Goal: Information Seeking & Learning: Learn about a topic

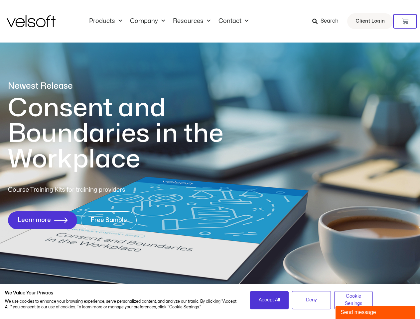
click at [210, 160] on h1 "Consent and Boundaries in the Workplace" at bounding box center [129, 134] width 243 height 77
click at [405, 21] on icon at bounding box center [405, 21] width 7 height 7
click at [270, 300] on span "Accept All" at bounding box center [269, 300] width 21 height 7
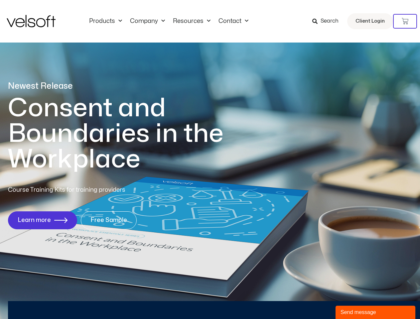
click at [311, 300] on div "Newest Release Consent and Boundaries in the Workplace Course Training Kits for…" at bounding box center [210, 158] width 420 height 323
click at [354, 300] on div "Newest Release Consent and Boundaries in the Workplace Course Training Kits for…" at bounding box center [210, 158] width 420 height 323
click at [376, 313] on div "Send message" at bounding box center [376, 313] width 70 height 8
